Goal: Transaction & Acquisition: Subscribe to service/newsletter

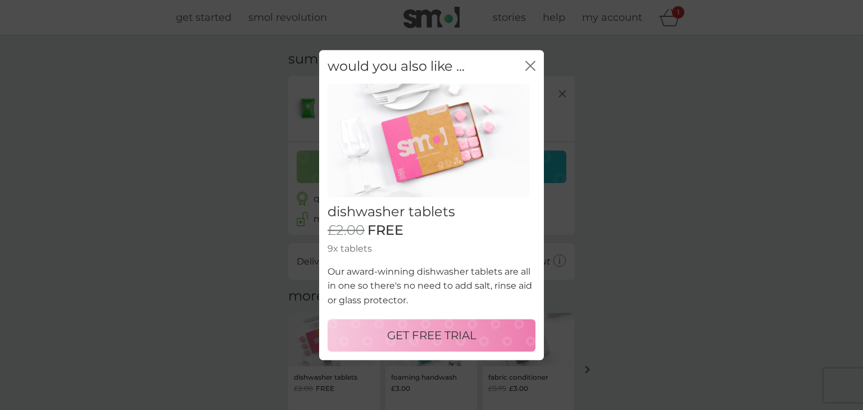
click at [423, 334] on p "GET FREE TRIAL" at bounding box center [431, 336] width 89 height 18
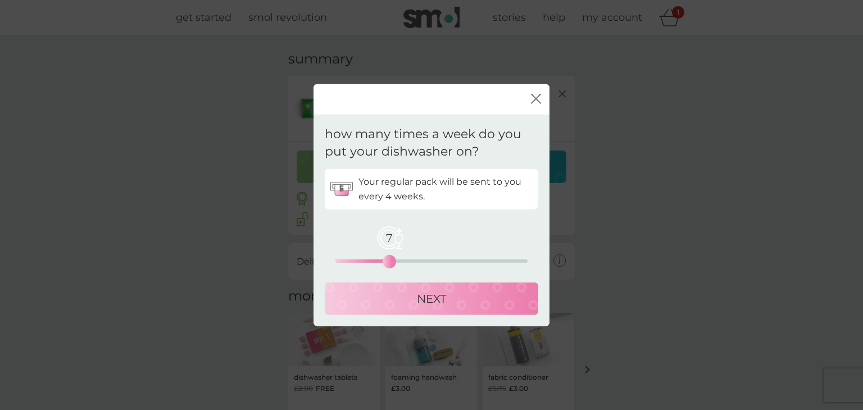
drag, startPoint x: 339, startPoint y: 258, endPoint x: 389, endPoint y: 260, distance: 49.5
click at [389, 260] on div "7" at bounding box center [389, 261] width 4 height 4
click at [393, 305] on div "NEXT" at bounding box center [431, 298] width 191 height 18
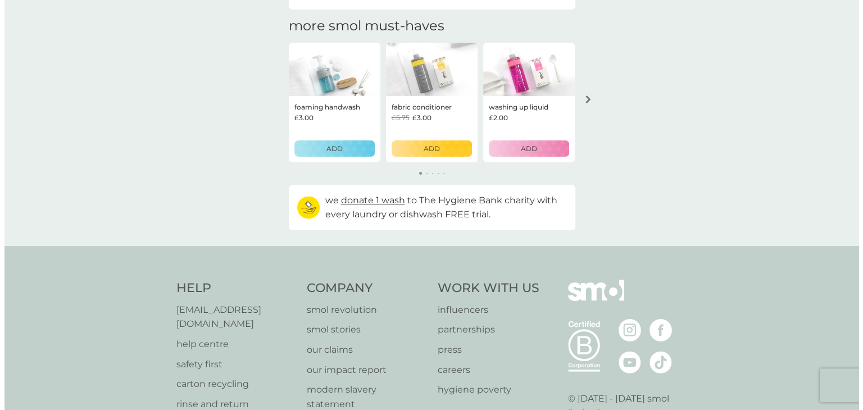
scroll to position [337, 0]
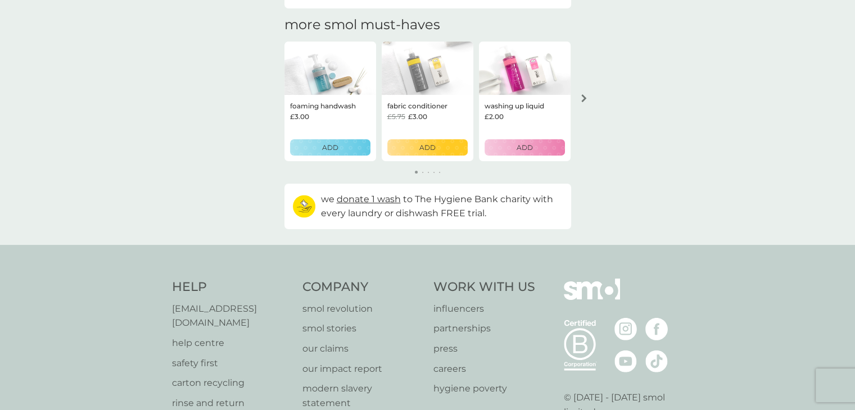
click at [581, 104] on button "arrow right" at bounding box center [583, 98] width 19 height 20
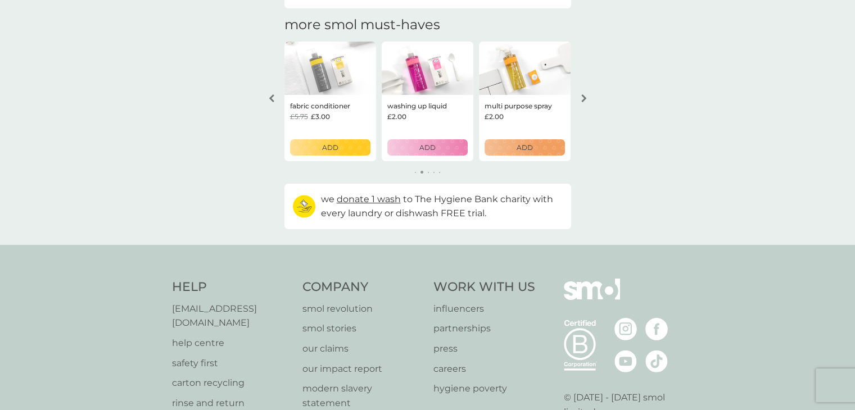
click at [581, 102] on button "arrow right" at bounding box center [583, 98] width 19 height 20
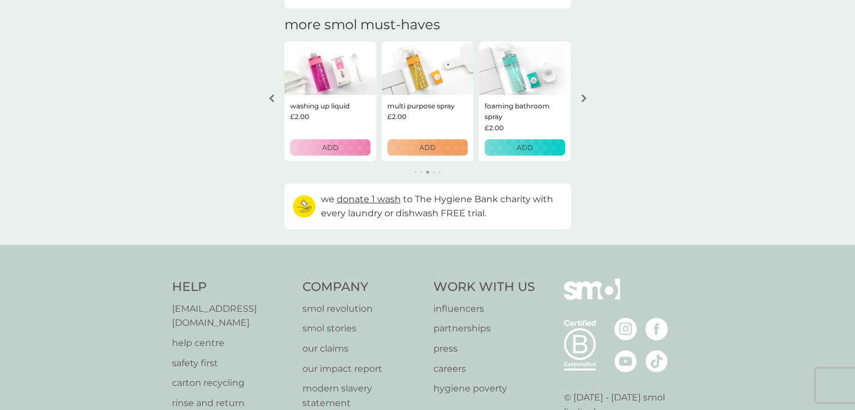
click at [581, 102] on button "arrow right" at bounding box center [583, 98] width 19 height 20
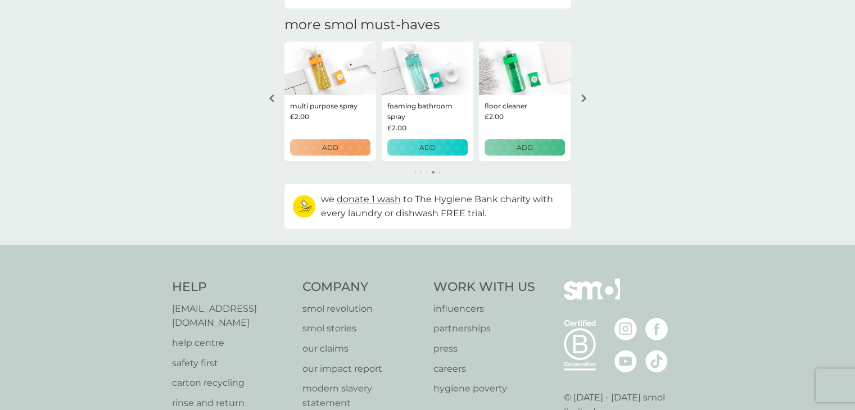
click at [537, 147] on div "ADD" at bounding box center [525, 147] width 66 height 11
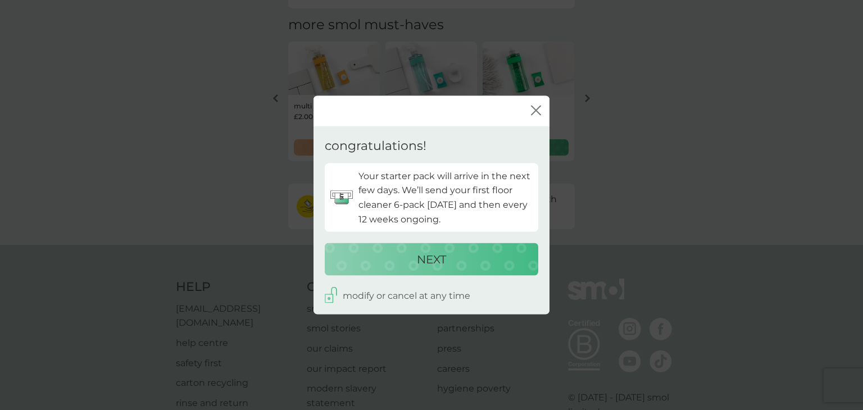
click at [453, 255] on div "NEXT" at bounding box center [431, 260] width 191 height 18
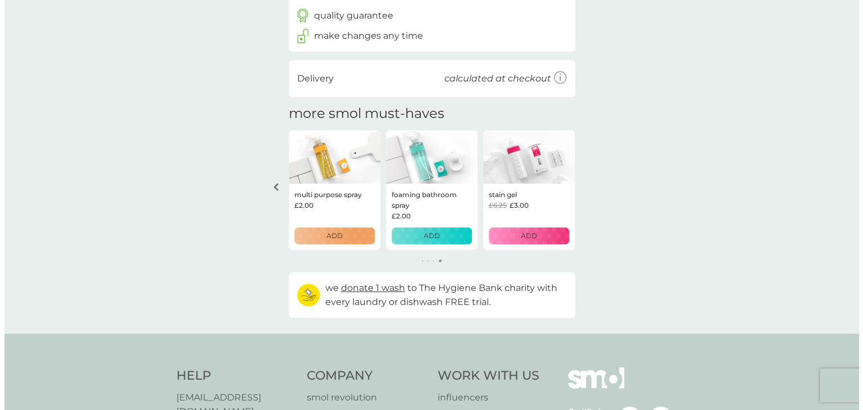
scroll to position [281, 0]
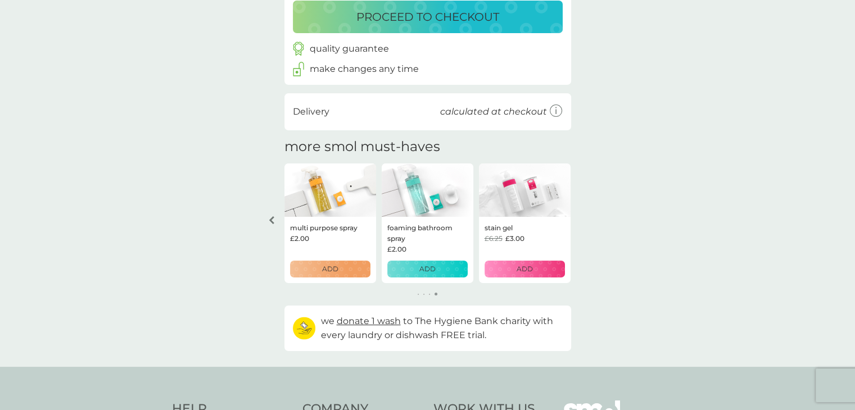
click at [433, 270] on p "ADD" at bounding box center [427, 269] width 16 height 11
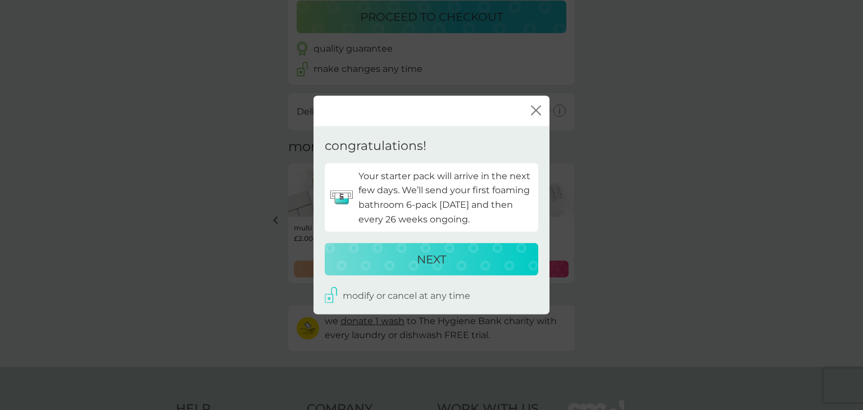
click at [421, 262] on p "NEXT" at bounding box center [431, 260] width 29 height 18
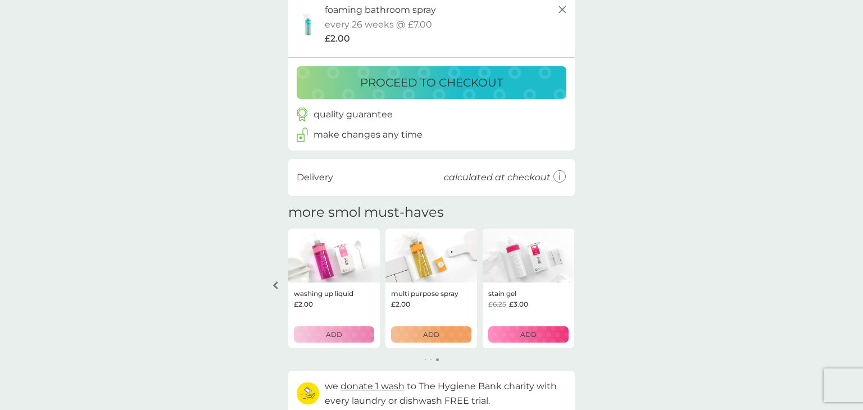
scroll to position [346, 0]
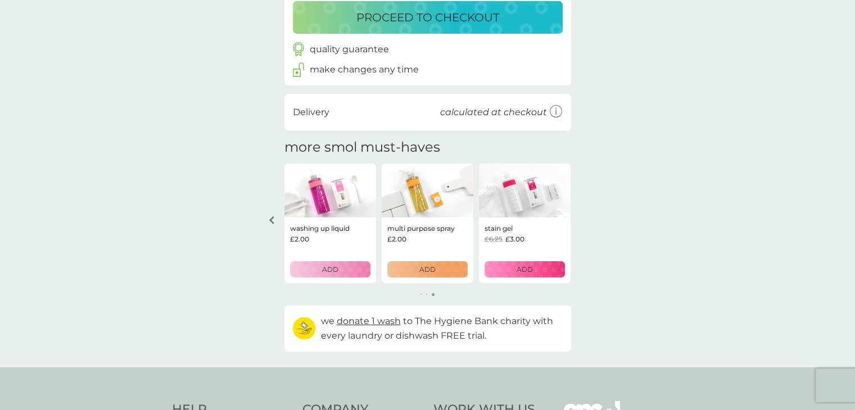
click at [520, 206] on img at bounding box center [525, 191] width 92 height 54
click at [504, 230] on p "stain gel" at bounding box center [498, 228] width 28 height 11
click at [511, 208] on img at bounding box center [525, 191] width 92 height 54
click at [520, 269] on p "ADD" at bounding box center [524, 269] width 16 height 11
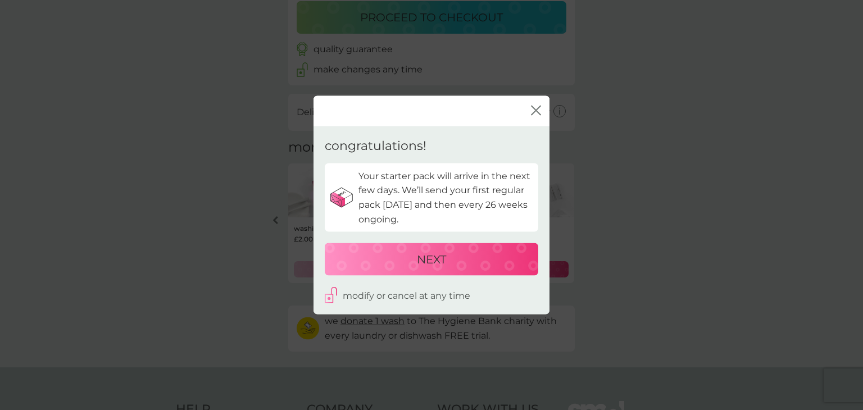
click at [462, 259] on div "NEXT" at bounding box center [431, 260] width 191 height 18
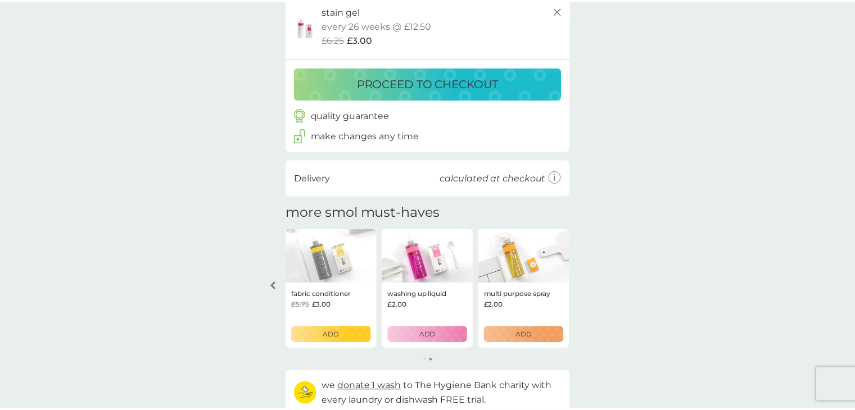
scroll to position [412, 0]
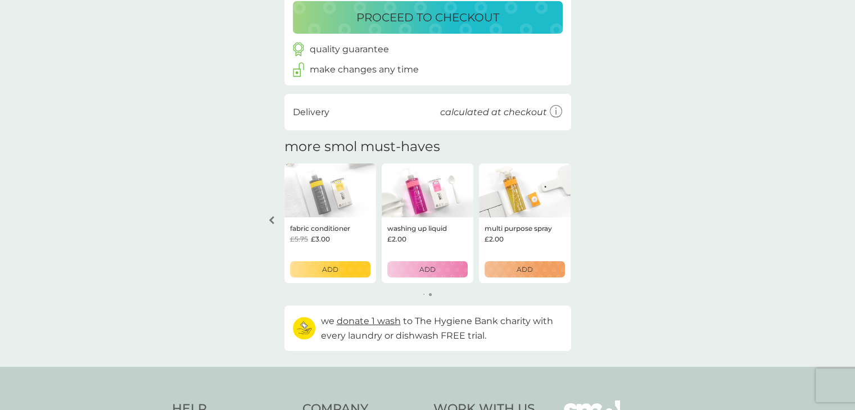
click at [274, 223] on div "arrow left" at bounding box center [271, 220] width 9 height 8
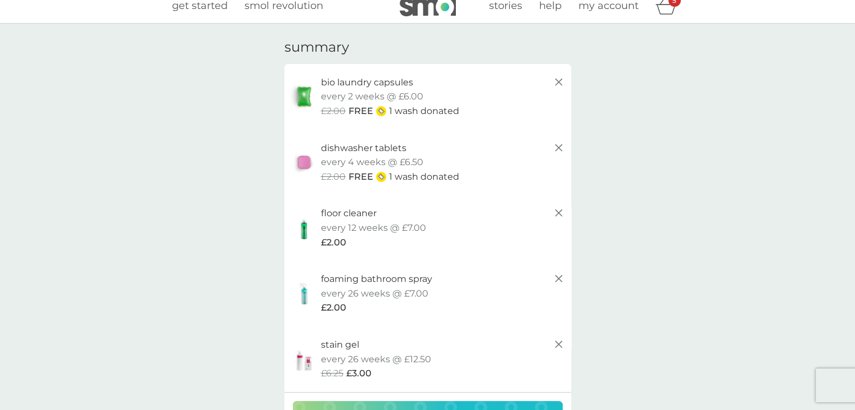
scroll to position [0, 0]
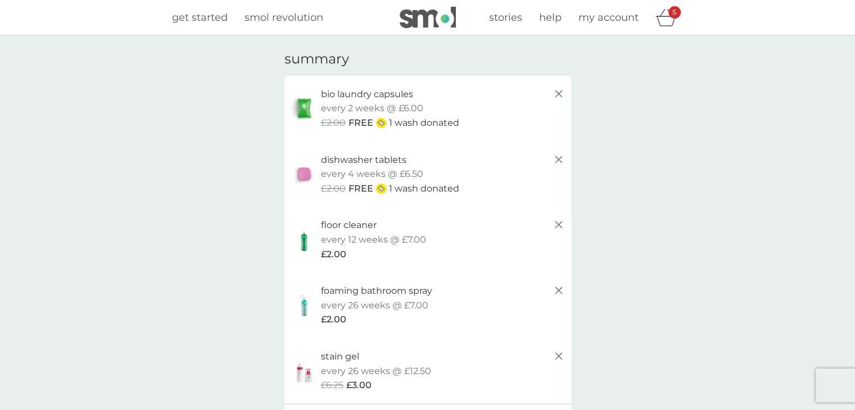
click at [274, 25] on div "get started smol revolution stories help my account 5" at bounding box center [427, 17] width 511 height 22
click at [273, 21] on span "smol revolution" at bounding box center [283, 17] width 79 height 12
